Goal: Information Seeking & Learning: Learn about a topic

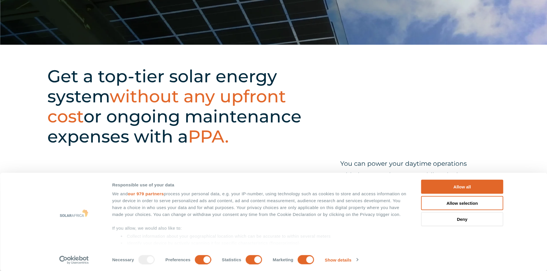
scroll to position [86, 0]
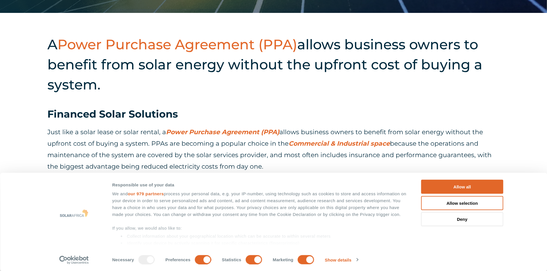
scroll to position [316, 0]
